Goal: Information Seeking & Learning: Find contact information

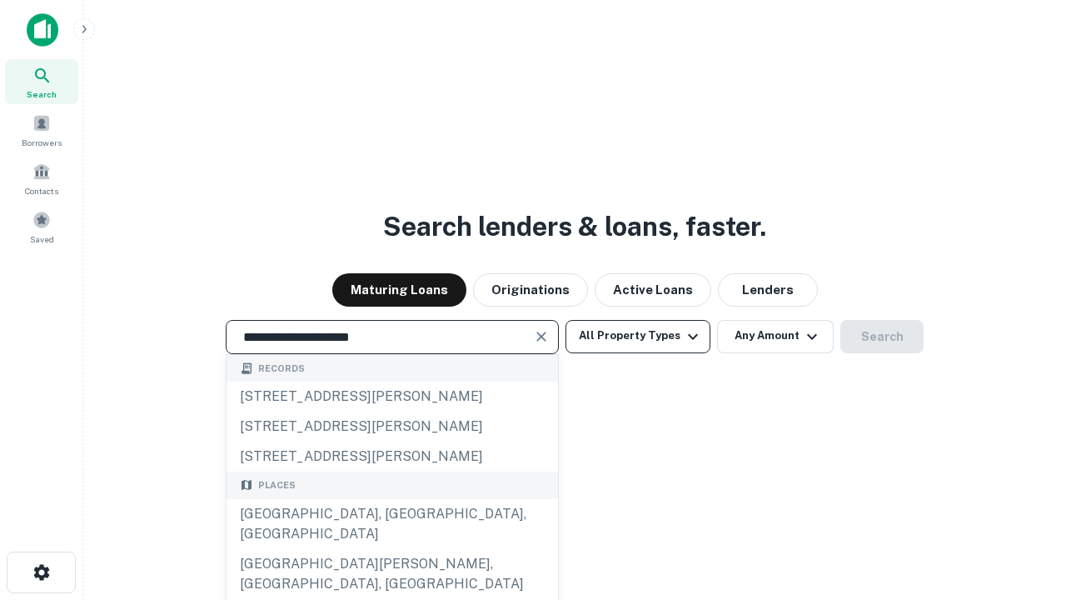
click at [391, 549] on div "[GEOGRAPHIC_DATA], [GEOGRAPHIC_DATA], [GEOGRAPHIC_DATA]" at bounding box center [392, 524] width 331 height 50
type input "**********"
click at [638, 336] on button "All Property Types" at bounding box center [637, 336] width 145 height 33
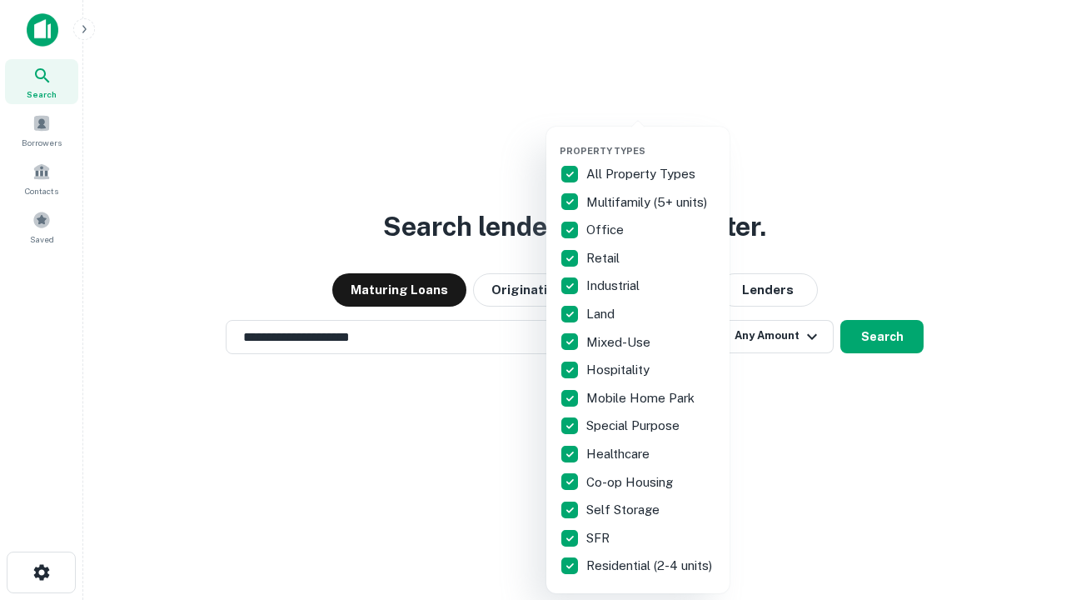
click at [651, 140] on button "button" at bounding box center [651, 140] width 183 height 1
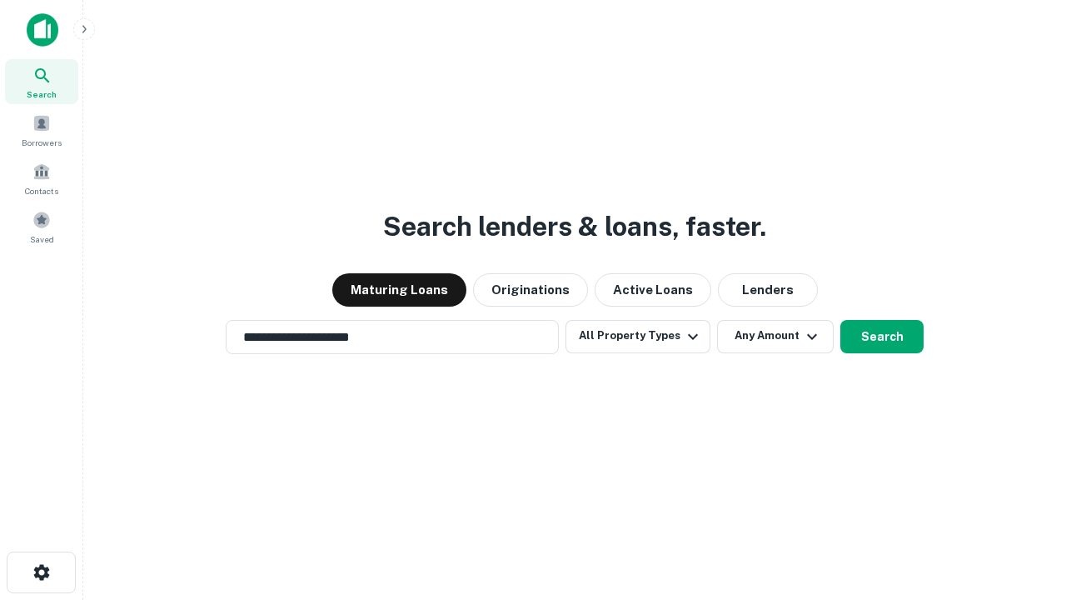
scroll to position [26, 0]
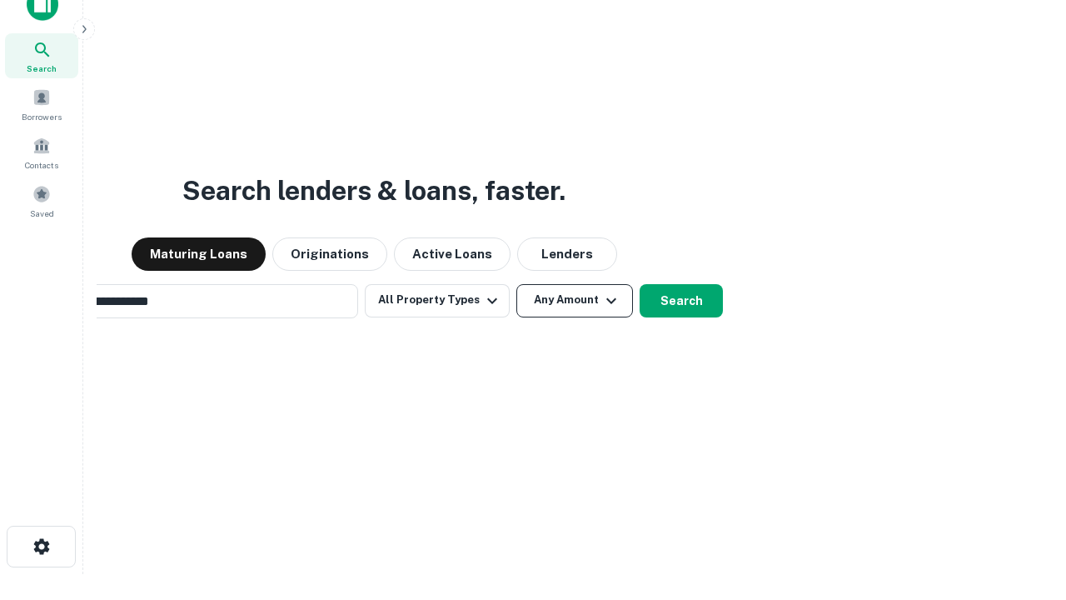
click at [516, 284] on button "Any Amount" at bounding box center [574, 300] width 117 height 33
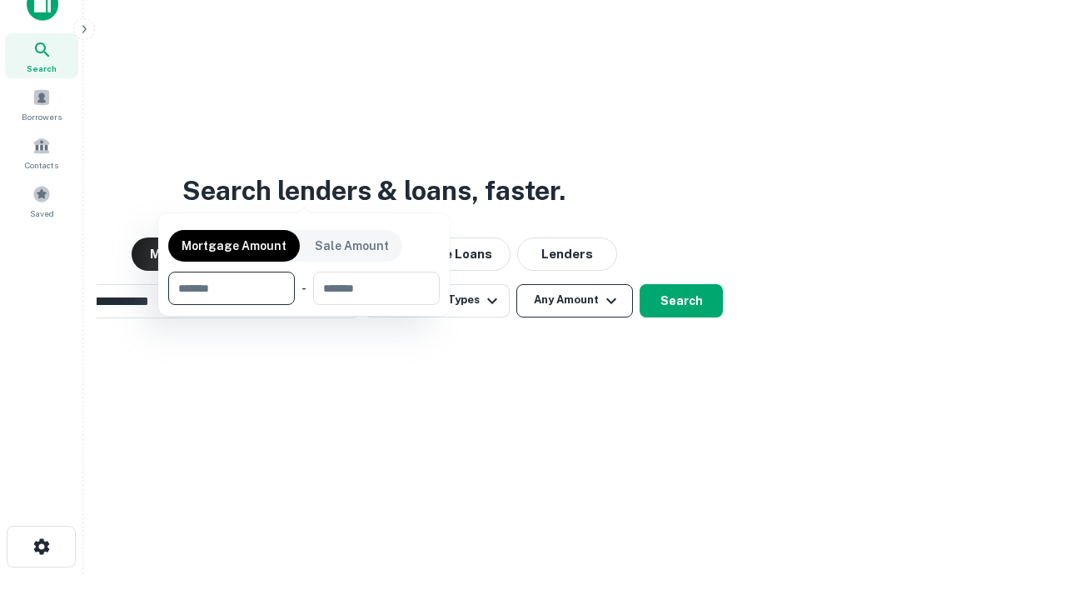
scroll to position [27, 0]
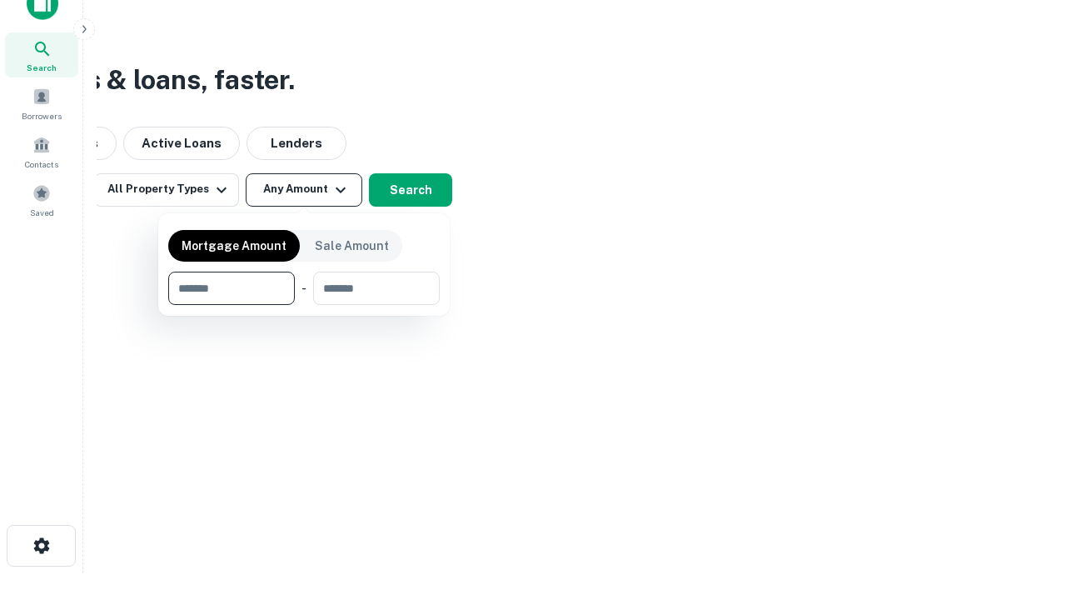
type input "*******"
click at [304, 305] on button "button" at bounding box center [303, 305] width 271 height 1
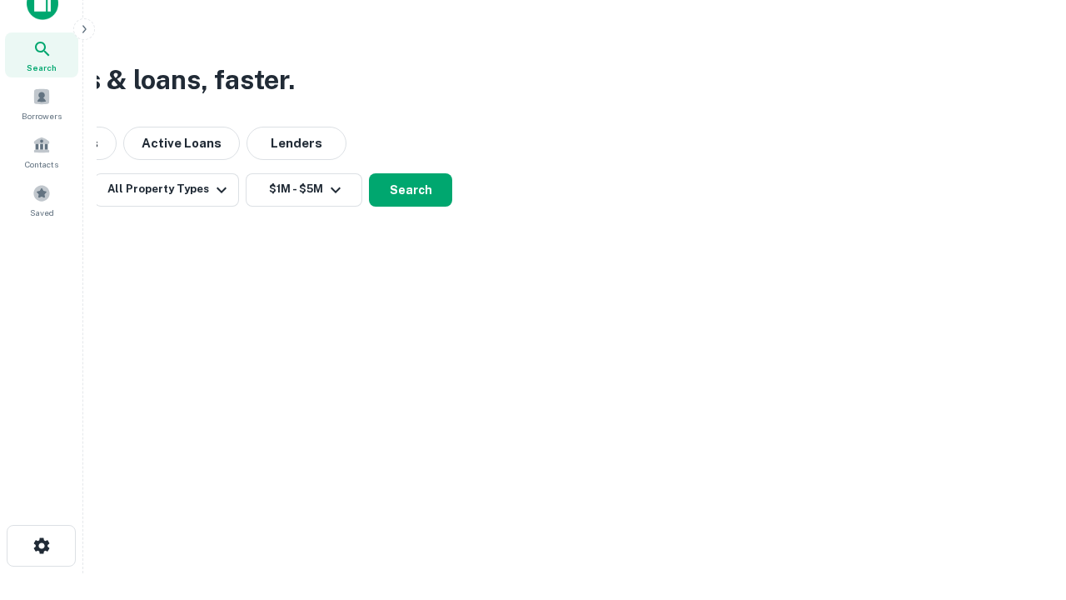
scroll to position [26, 0]
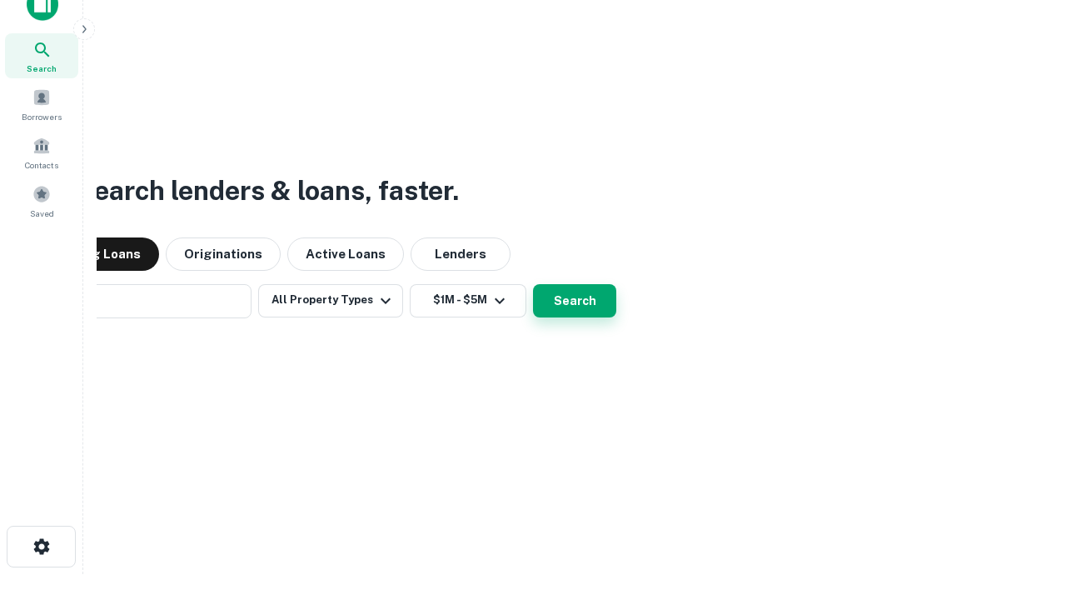
click at [533, 284] on button "Search" at bounding box center [574, 300] width 83 height 33
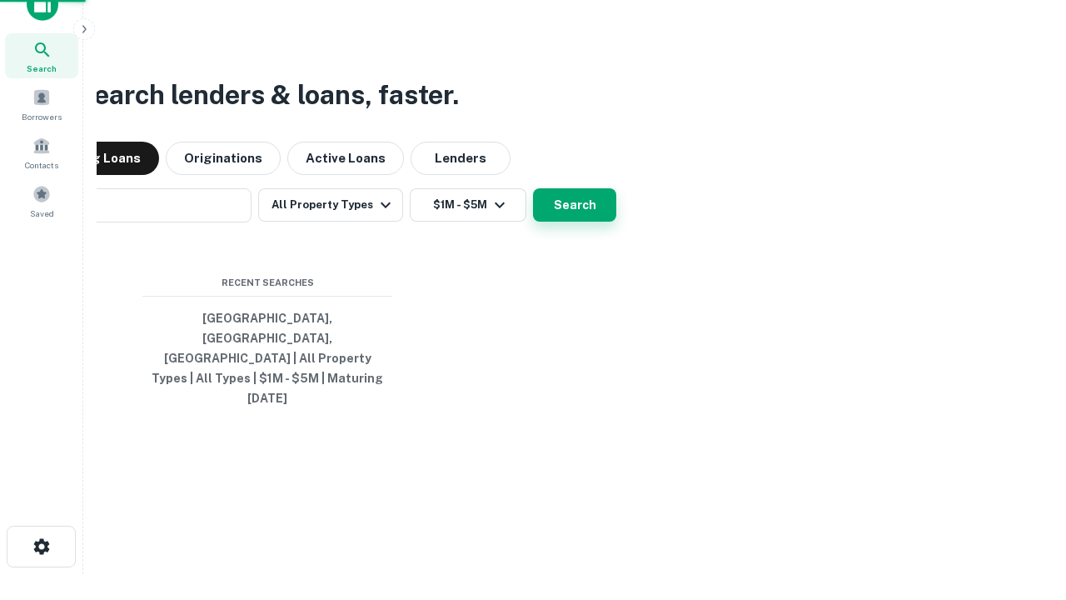
scroll to position [27, 0]
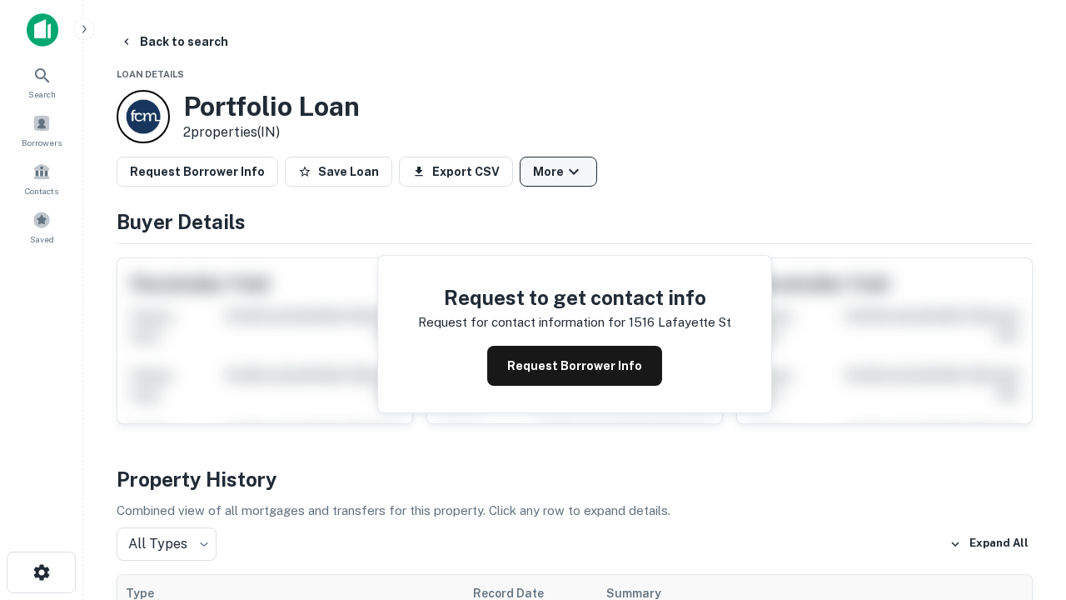
click at [558, 172] on button "More" at bounding box center [558, 172] width 77 height 30
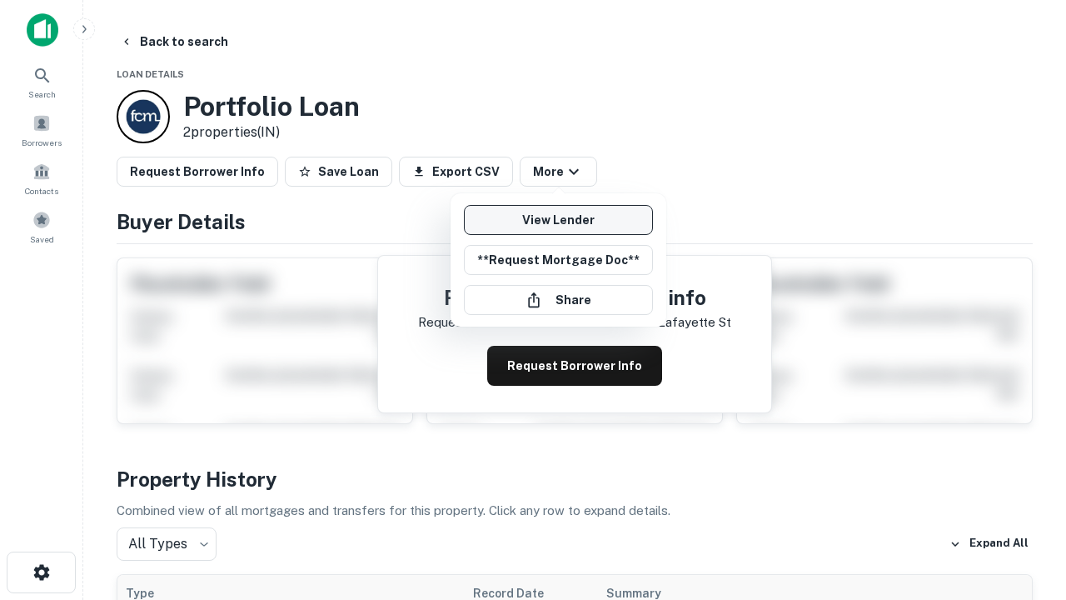
click at [558, 220] on link "View Lender" at bounding box center [558, 220] width 189 height 30
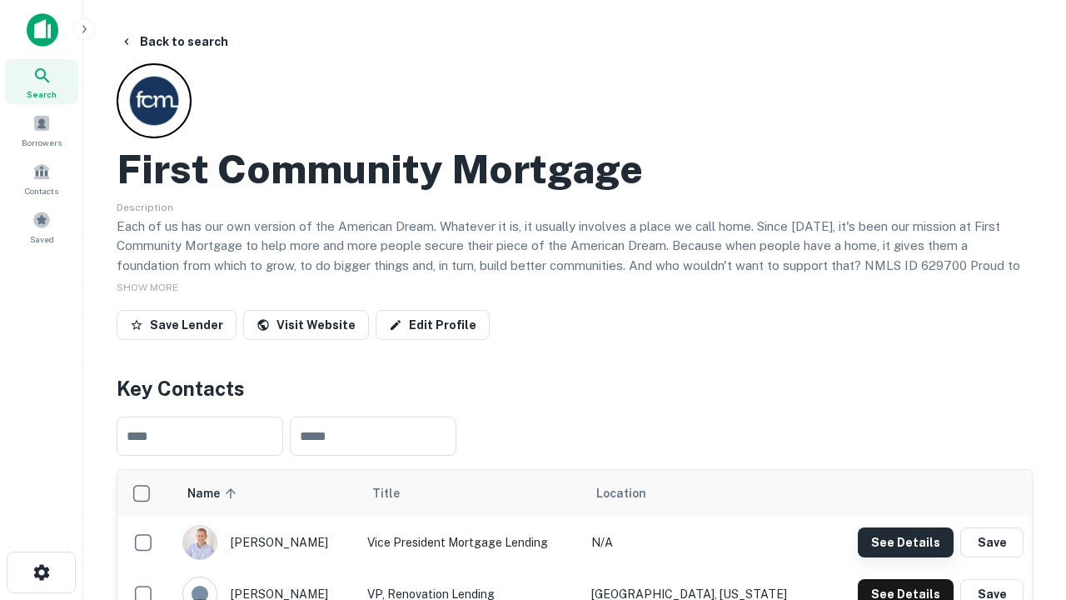
click at [905, 541] on button "See Details" at bounding box center [906, 542] width 96 height 30
click at [41, 572] on icon "button" at bounding box center [42, 572] width 20 height 20
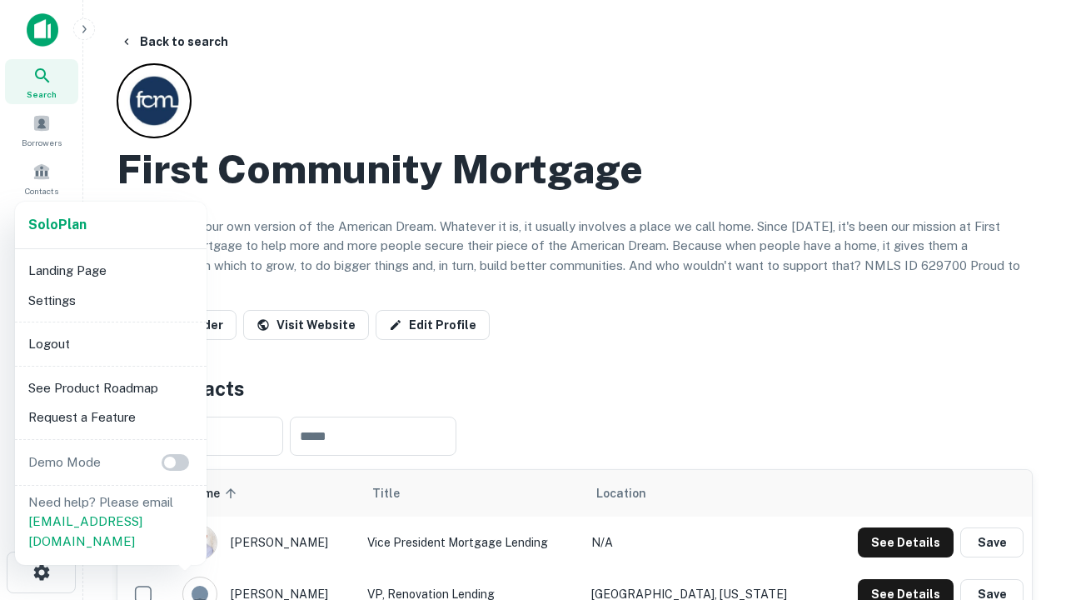
click at [110, 343] on li "Logout" at bounding box center [111, 344] width 178 height 30
